Goal: Task Accomplishment & Management: Manage account settings

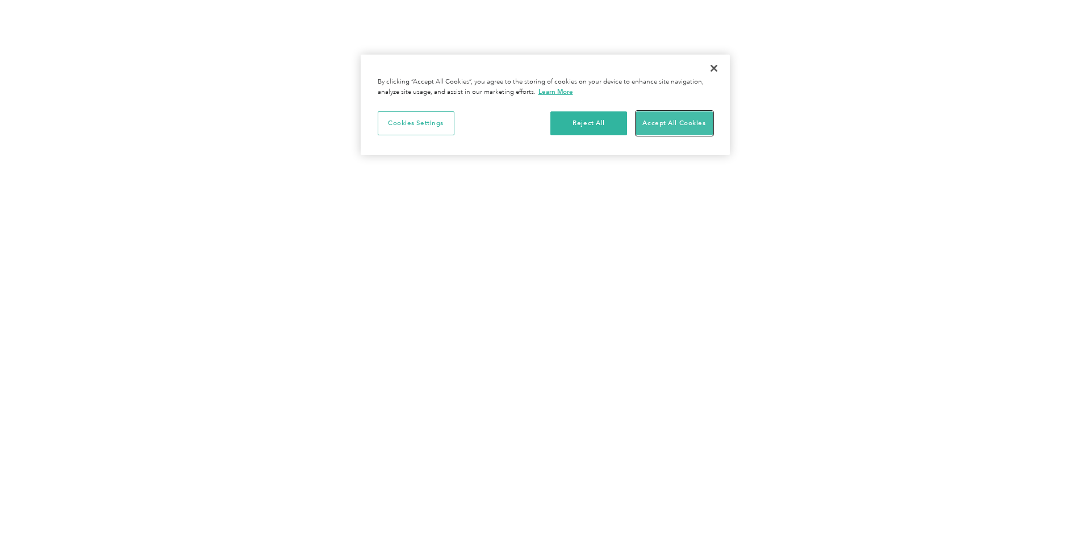
click at [673, 119] on button "Accept All Cookies" at bounding box center [674, 123] width 77 height 24
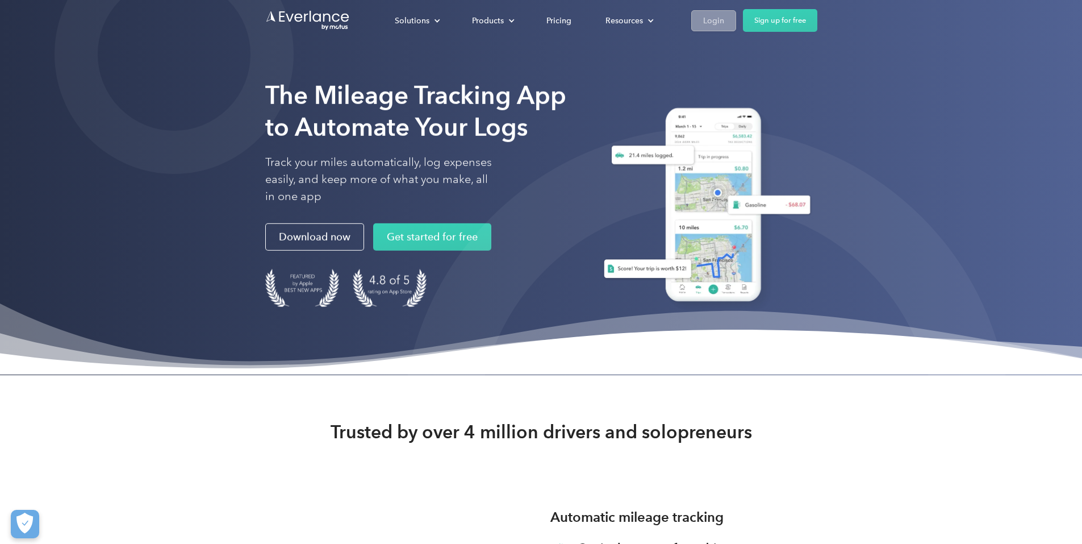
click at [724, 24] on div "Login" at bounding box center [713, 21] width 21 height 14
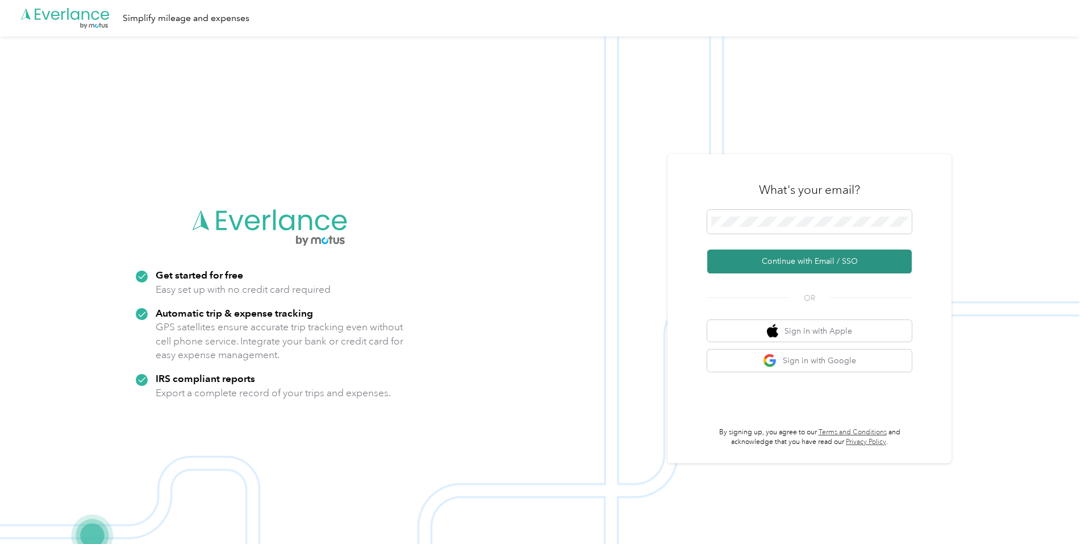
click at [812, 256] on button "Continue with Email / SSO" at bounding box center [809, 261] width 204 height 24
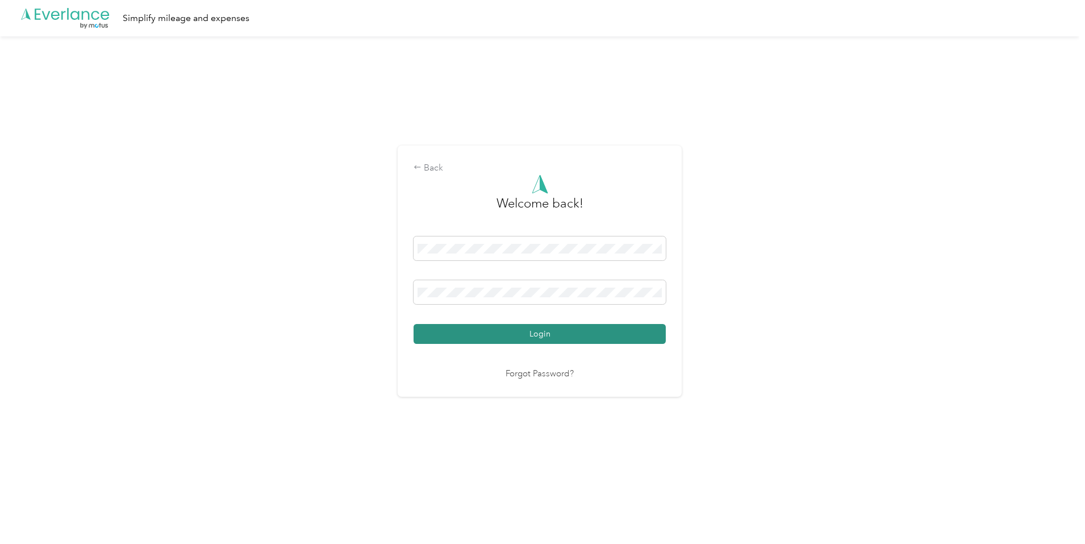
click at [502, 326] on button "Login" at bounding box center [540, 334] width 252 height 20
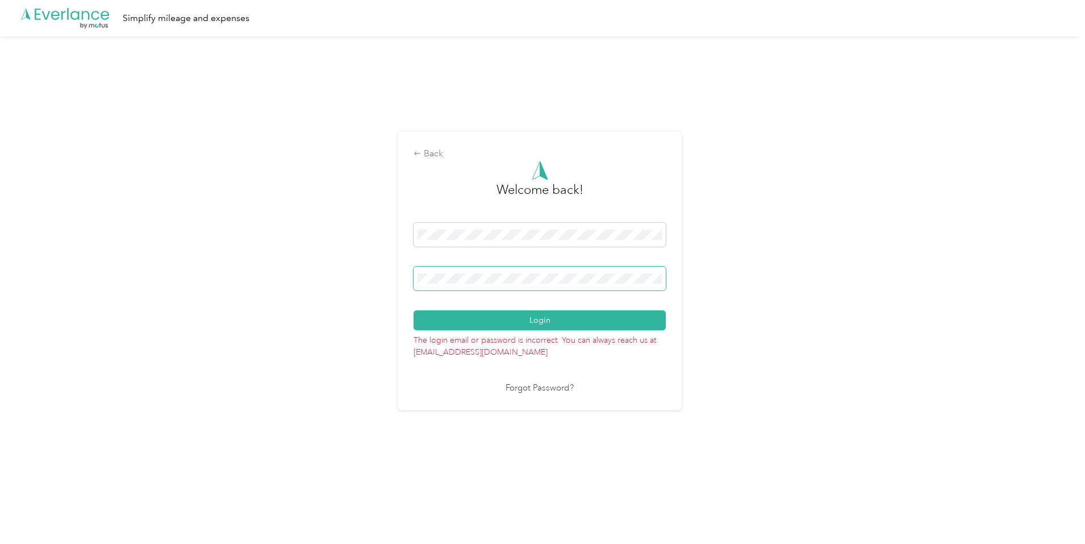
click at [438, 275] on span at bounding box center [540, 278] width 252 height 24
drag, startPoint x: 478, startPoint y: 272, endPoint x: 402, endPoint y: 273, distance: 75.5
click at [402, 273] on div "Back Welcome back! Login The login email or password is incorrect. You can alwa…" at bounding box center [540, 270] width 284 height 279
click at [485, 321] on button "Login" at bounding box center [540, 320] width 252 height 20
click at [395, 278] on div "Back Welcome back! Login The login email or password is incorrect. You can alwa…" at bounding box center [539, 275] width 1079 height 478
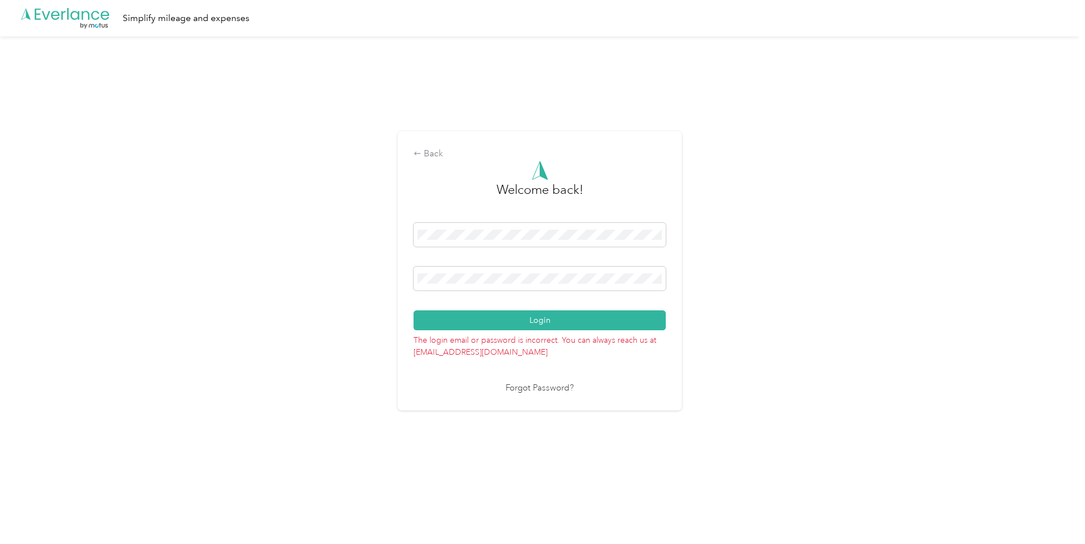
click at [540, 331] on p "The login email or password is incorrect. You can always reach us at support@ev…" at bounding box center [540, 344] width 252 height 28
click at [541, 323] on button "Login" at bounding box center [540, 320] width 252 height 20
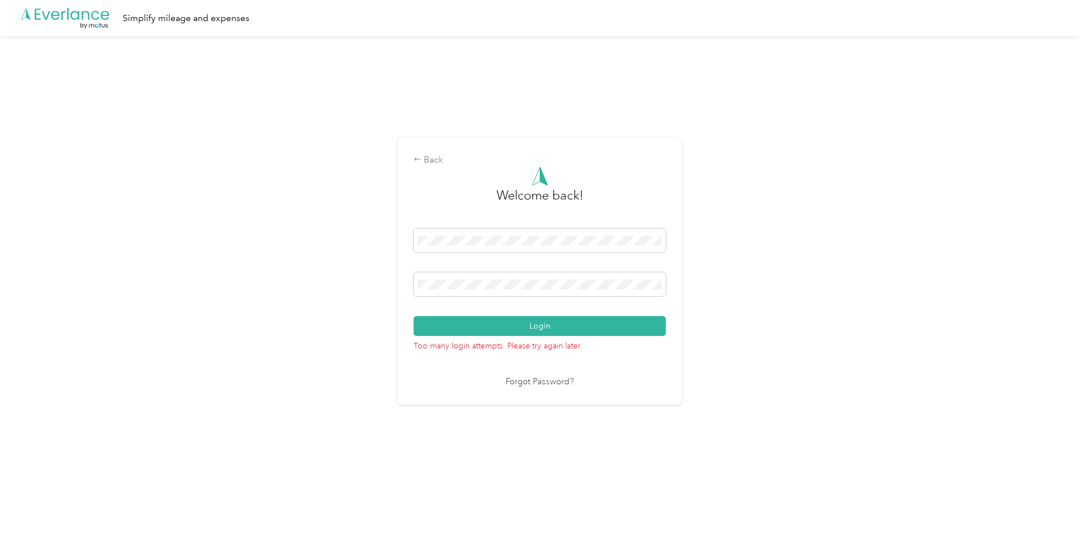
click at [554, 380] on link "Forgot Password?" at bounding box center [540, 381] width 68 height 13
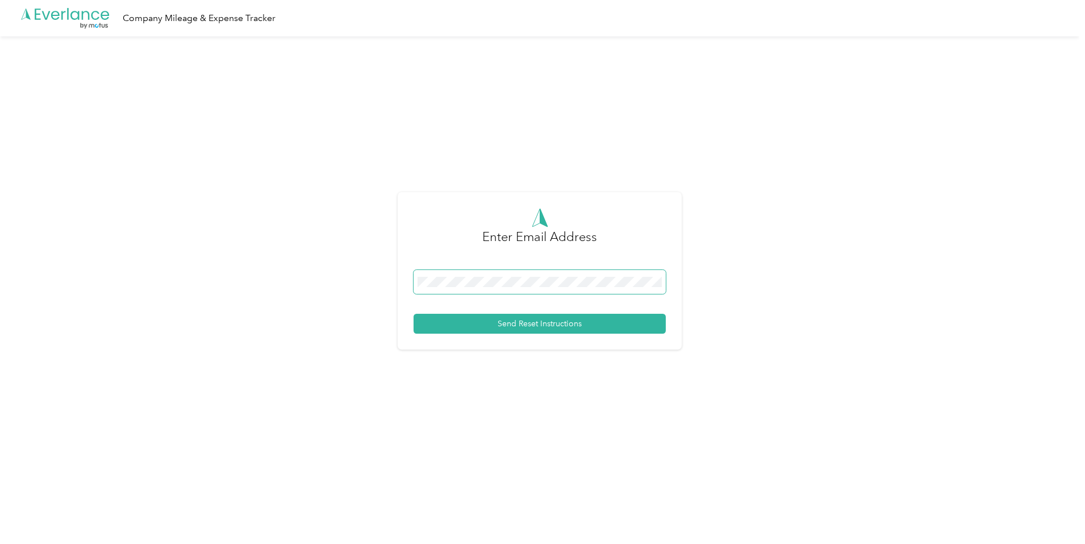
click at [492, 287] on span at bounding box center [540, 282] width 252 height 24
click at [513, 320] on button "Send Reset Instructions" at bounding box center [540, 324] width 252 height 20
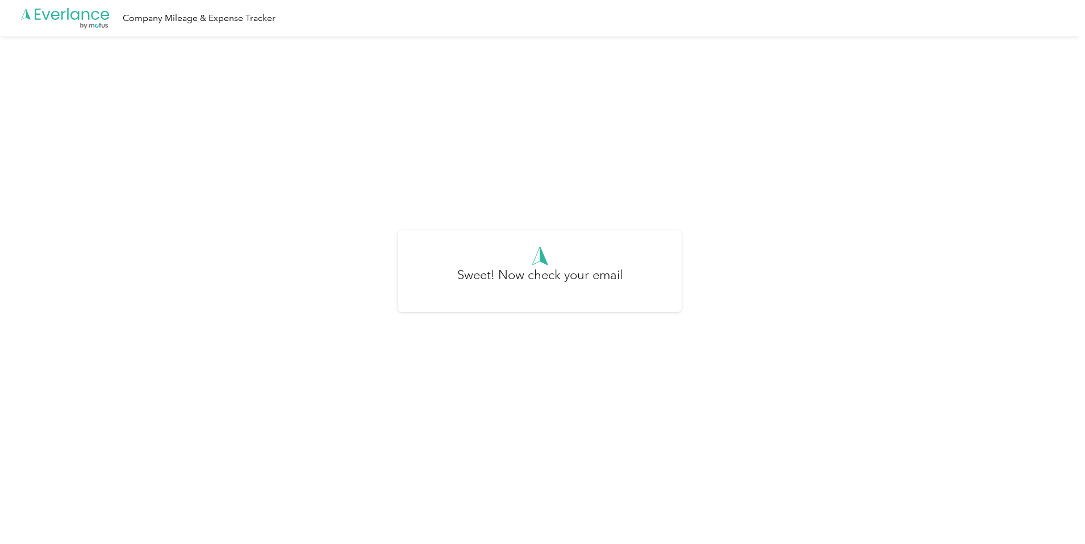
click at [89, 20] on icon ".cls-1 { fill: #00adee; } .cls-2 { fill: #fff; } .cls-3 { fill: #707372; } .cls…" at bounding box center [65, 18] width 91 height 23
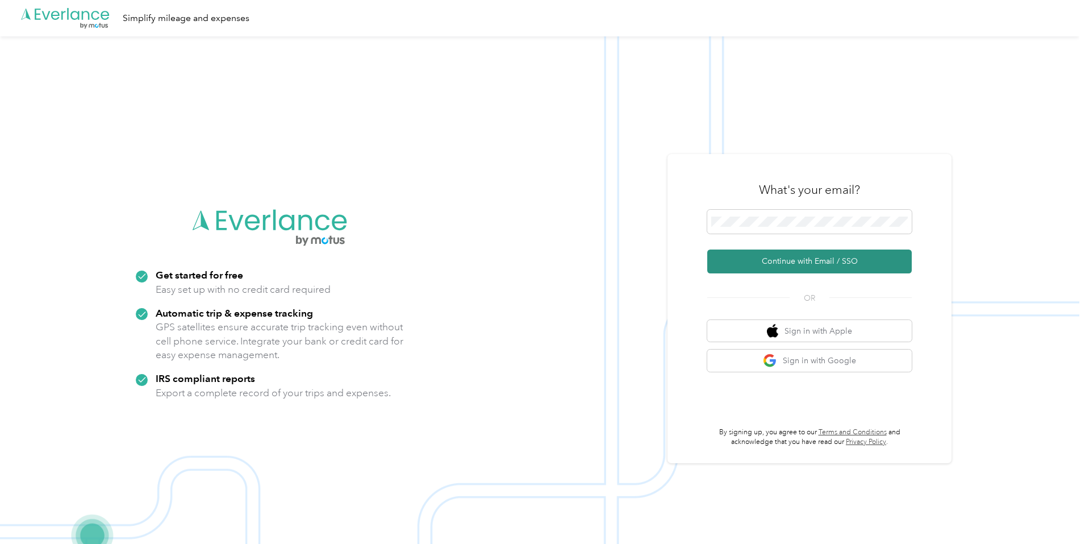
click at [791, 256] on button "Continue with Email / SSO" at bounding box center [809, 261] width 204 height 24
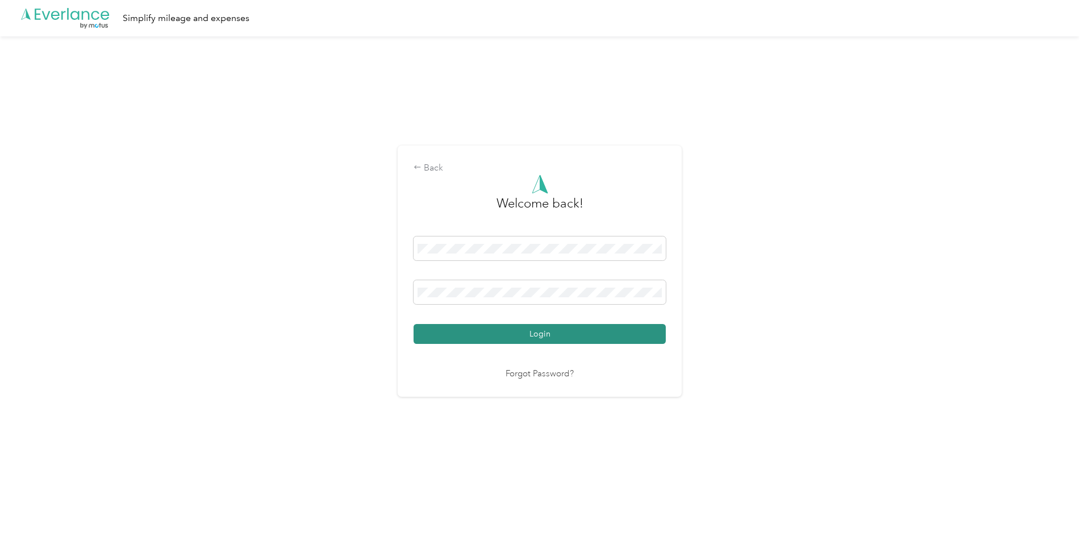
click at [537, 328] on button "Login" at bounding box center [540, 334] width 252 height 20
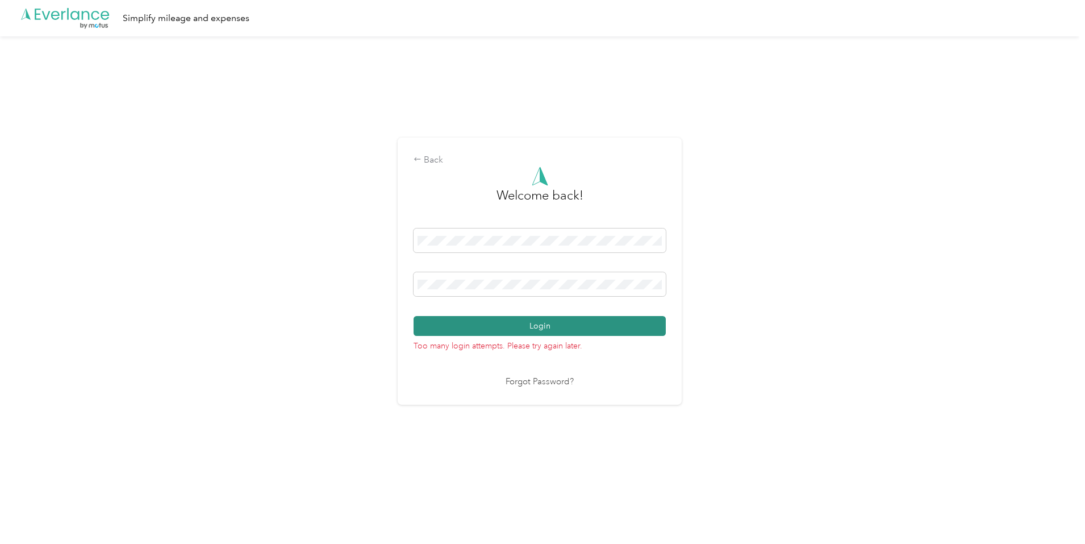
click at [526, 323] on button "Login" at bounding box center [540, 326] width 252 height 20
click at [436, 158] on div "Back" at bounding box center [540, 160] width 252 height 14
